Goal: Transaction & Acquisition: Purchase product/service

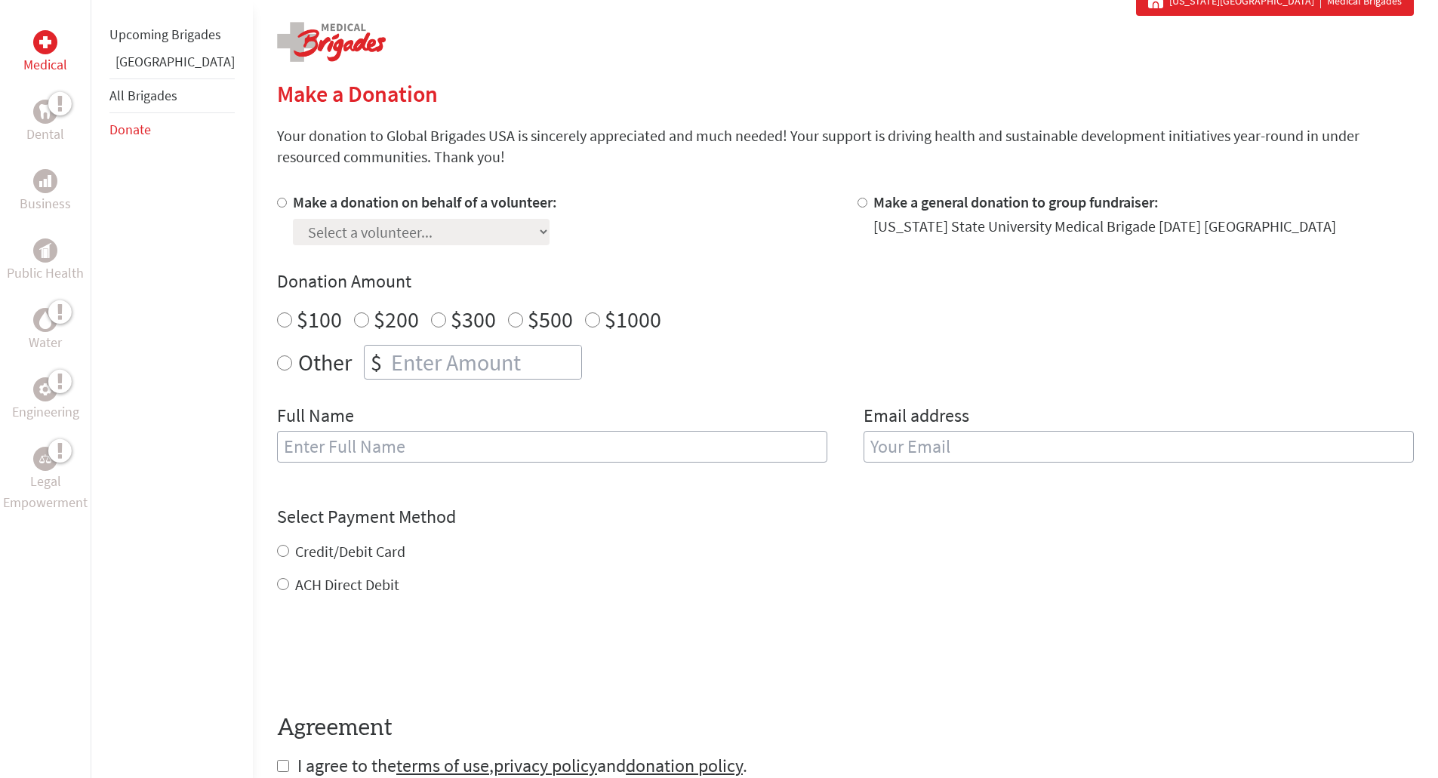
scroll to position [302, 0]
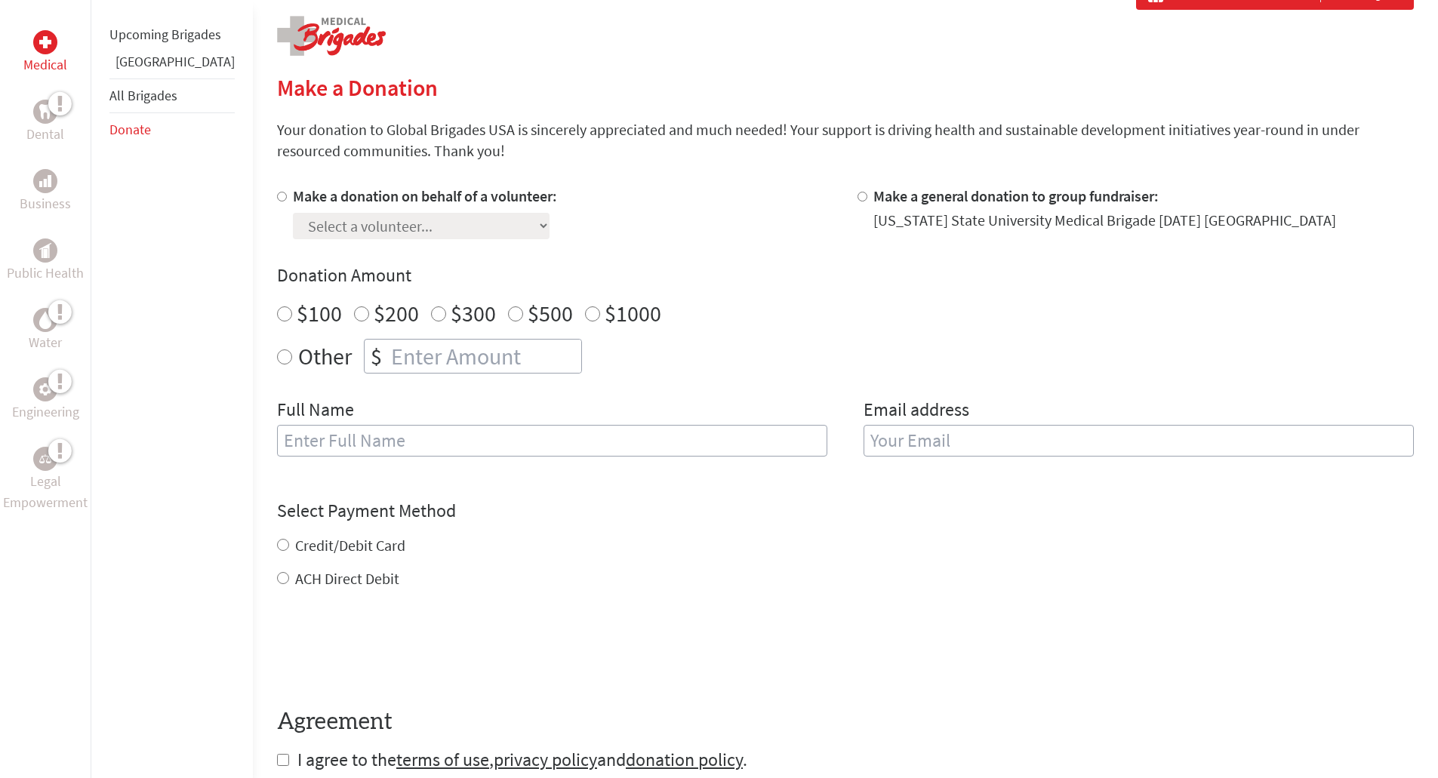
click at [293, 196] on label "Make a donation on behalf of a volunteer:" at bounding box center [425, 195] width 264 height 19
click at [279, 196] on input "Make a donation on behalf of a volunteer:" at bounding box center [282, 197] width 10 height 10
radio input "true"
click at [330, 225] on select "Select a volunteer... [PERSON_NAME] [PERSON_NAME] [PERSON_NAME] [PERSON_NAME] […" at bounding box center [421, 226] width 257 height 26
select select "630F8178-382B-11F0-B8AC-42010A400003"
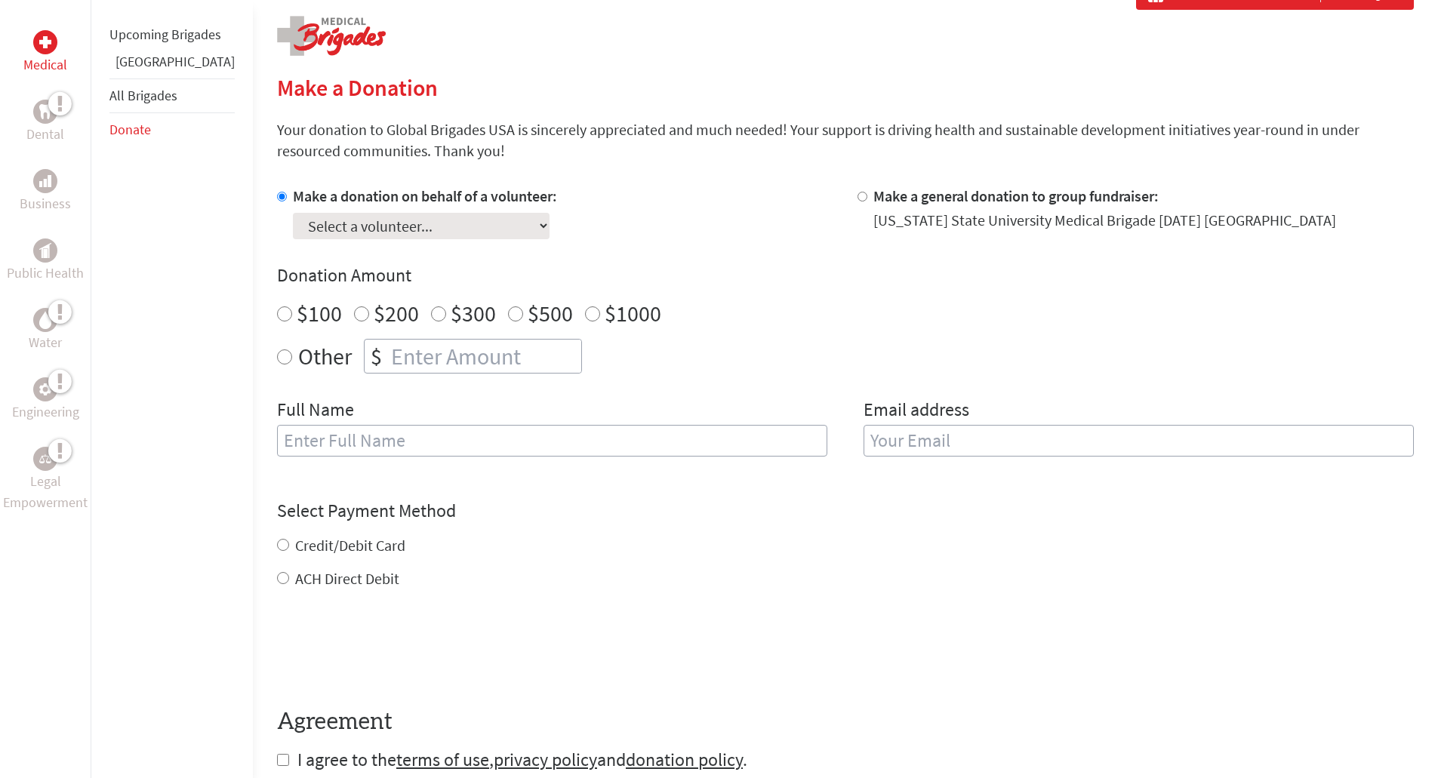
click at [293, 213] on select "Select a volunteer... [PERSON_NAME] [PERSON_NAME] [PERSON_NAME] [PERSON_NAME] […" at bounding box center [421, 226] width 257 height 26
click at [354, 312] on input "$200" at bounding box center [361, 313] width 15 height 15
radio input "true"
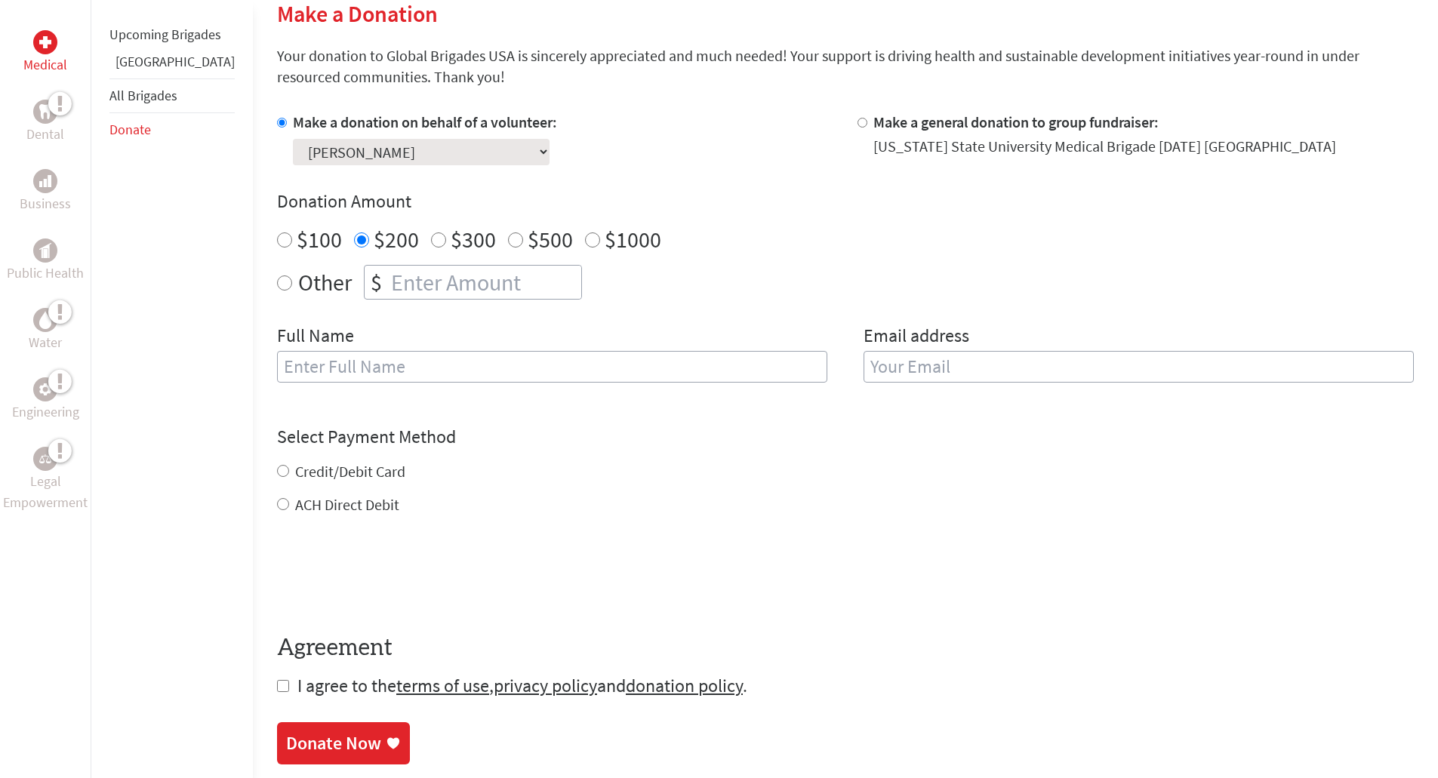
scroll to position [377, 0]
click at [395, 377] on input "text" at bounding box center [552, 366] width 550 height 32
type input "[PERSON_NAME]"
type input "[EMAIL_ADDRESS][DOMAIN_NAME]"
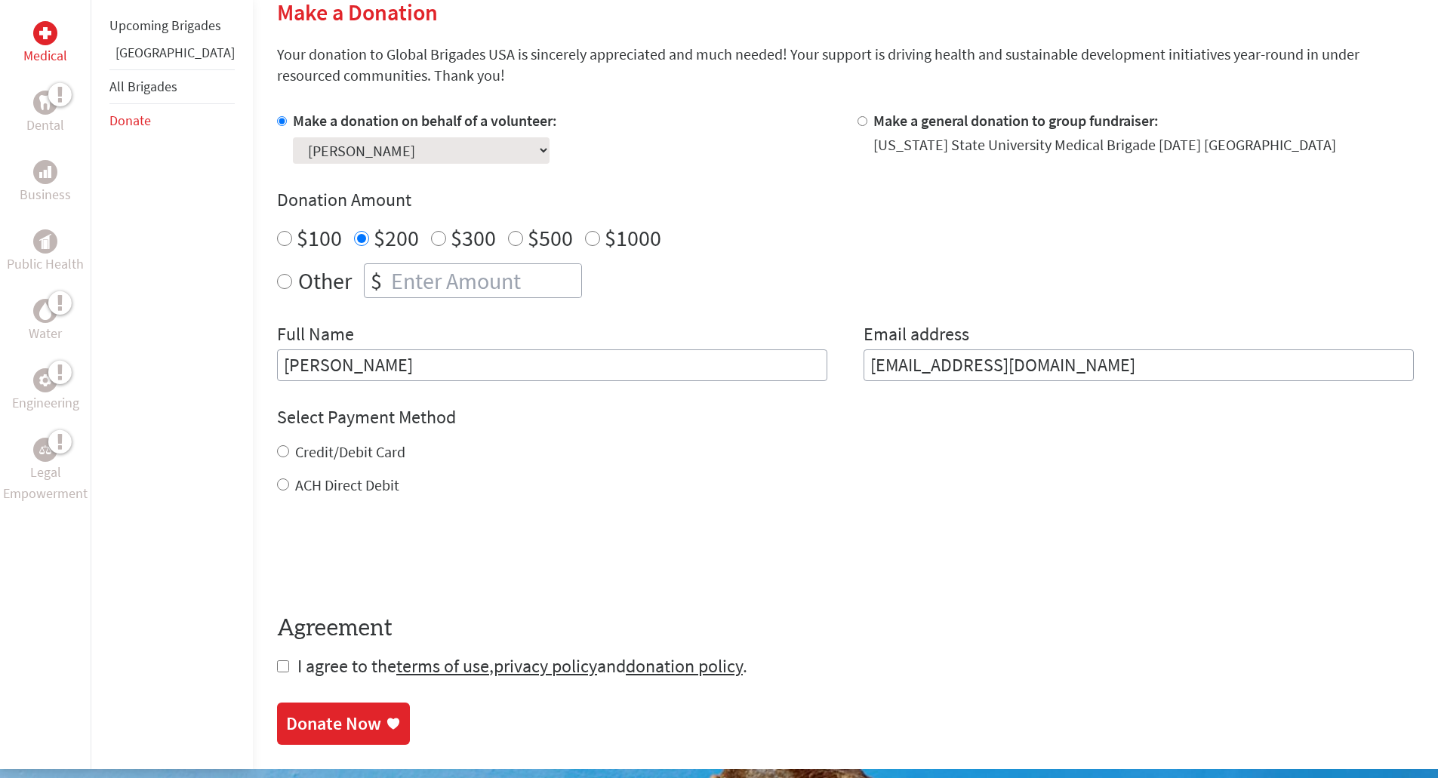
click at [277, 497] on form "Make a donation on behalf of a volunteer: Select a volunteer... [PERSON_NAME] […" at bounding box center [845, 394] width 1137 height 568
click at [277, 487] on input "ACH Direct Debit" at bounding box center [283, 485] width 12 height 12
radio input "true"
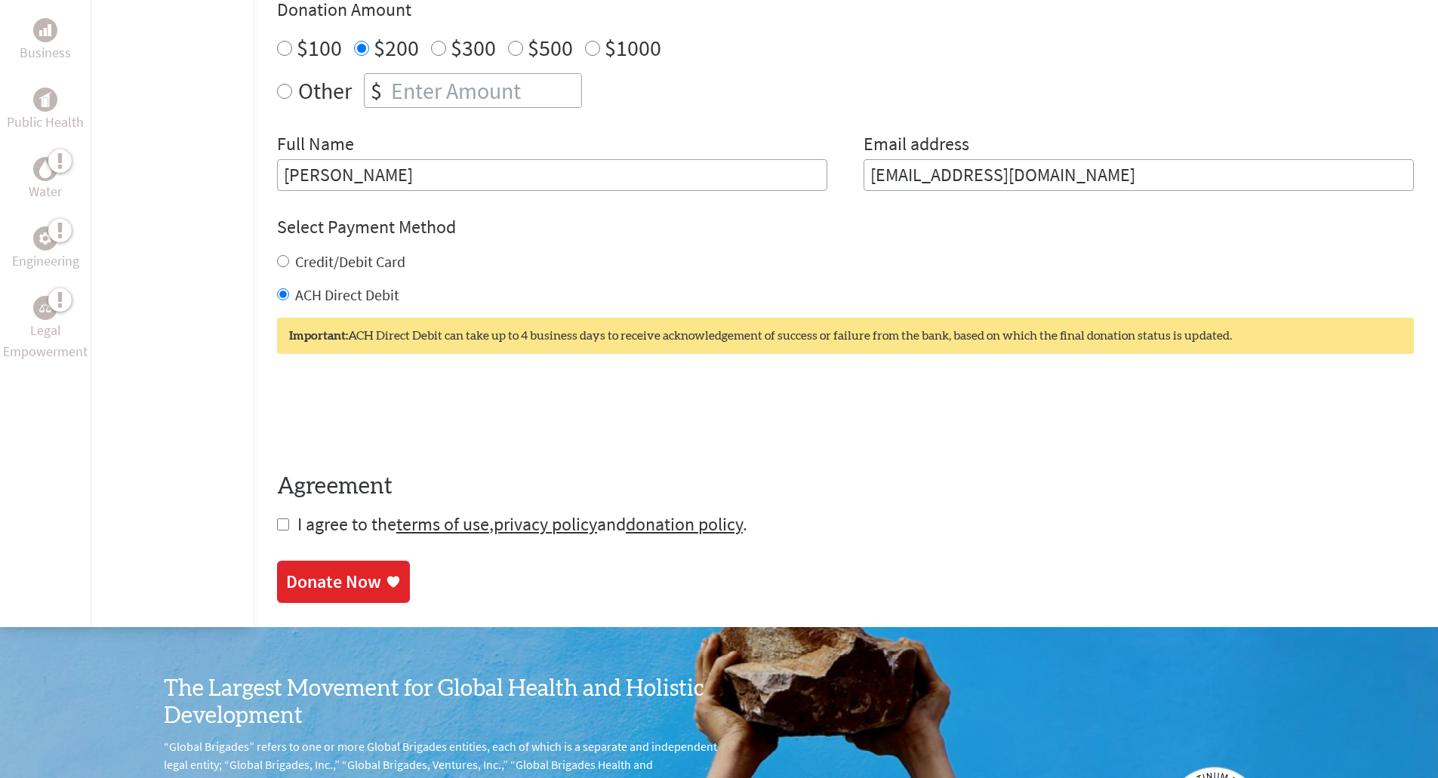
scroll to position [604, 0]
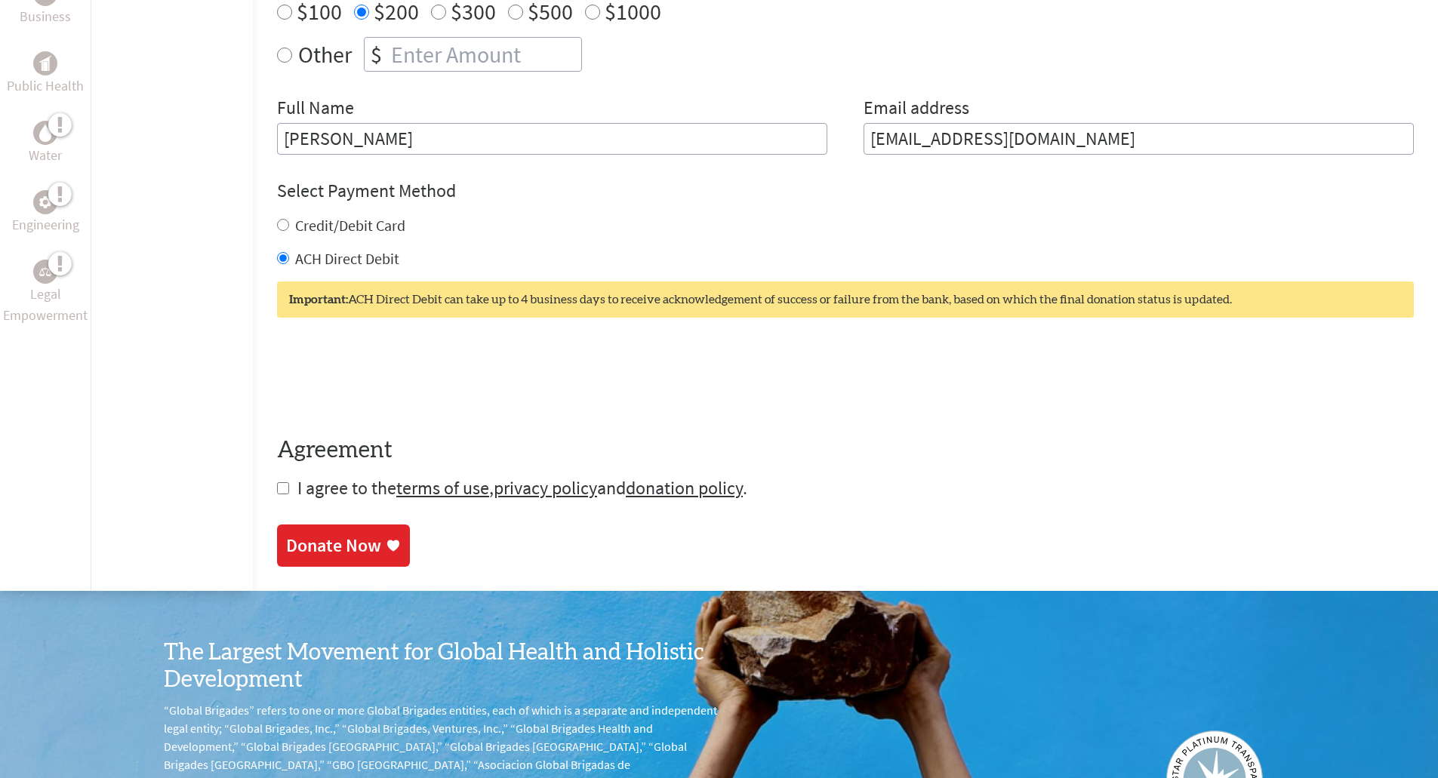
click at [277, 486] on input "checkbox" at bounding box center [283, 488] width 12 height 12
checkbox input "true"
click at [309, 546] on div "Donate Now" at bounding box center [333, 547] width 95 height 24
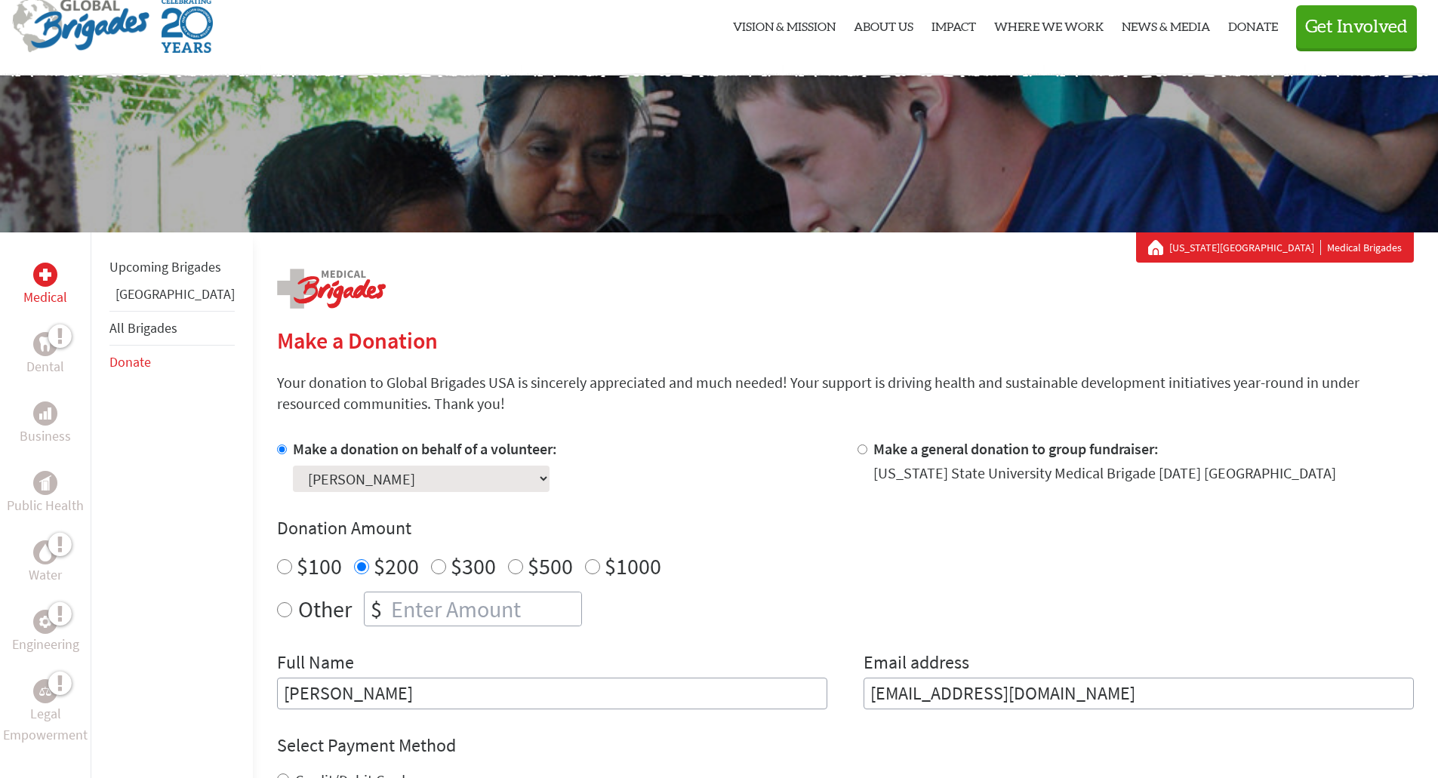
scroll to position [75, 0]
